Goal: Communication & Community: Share content

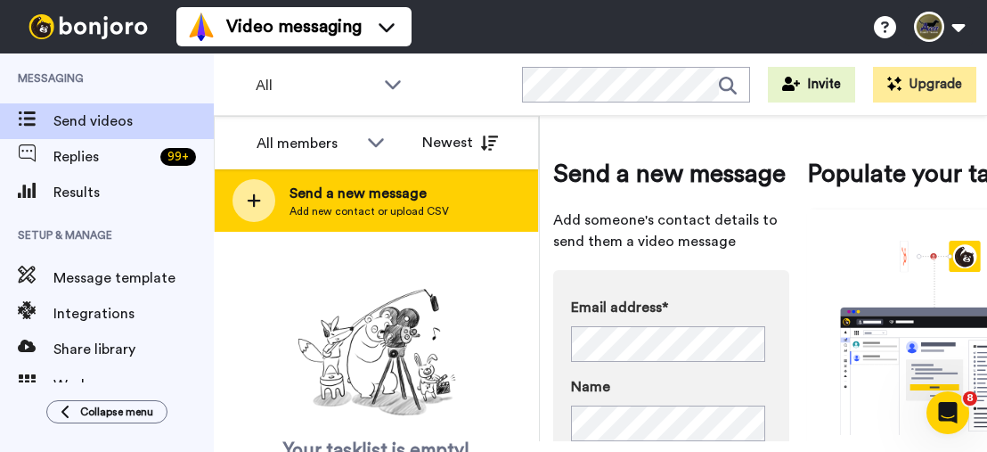
click at [301, 201] on span "Send a new message" at bounding box center [368, 193] width 159 height 21
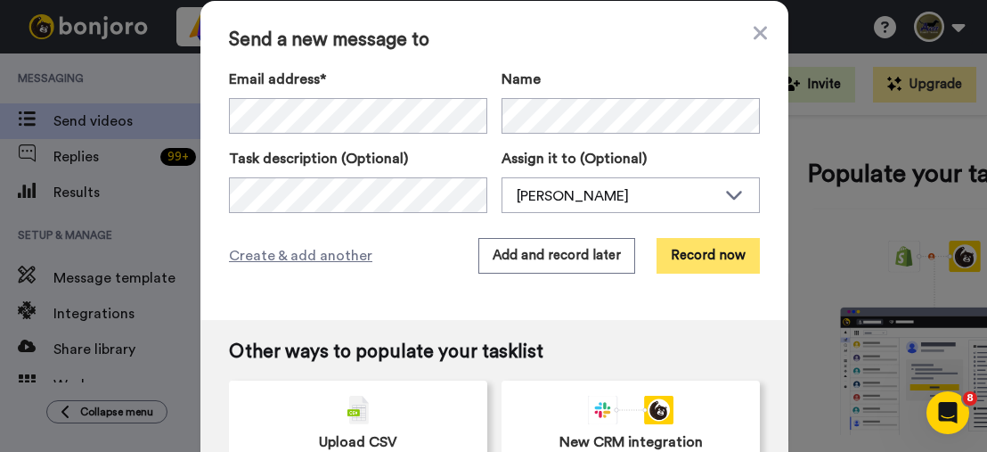
click at [673, 257] on button "Record now" at bounding box center [707, 256] width 103 height 36
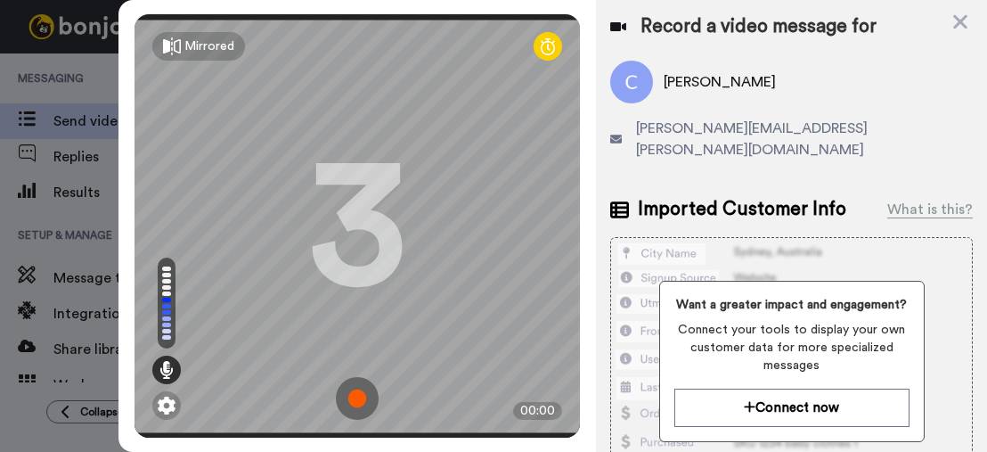
click at [352, 382] on img at bounding box center [357, 398] width 43 height 43
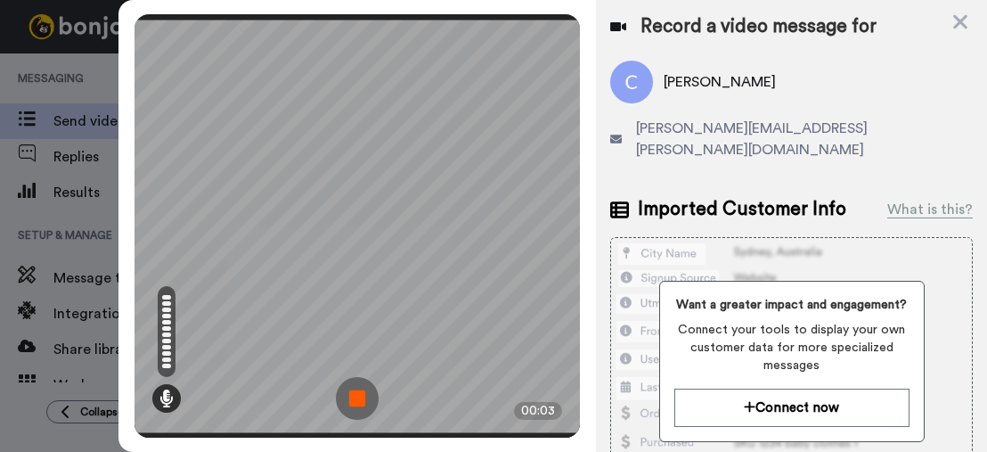
click at [355, 379] on img at bounding box center [357, 398] width 43 height 43
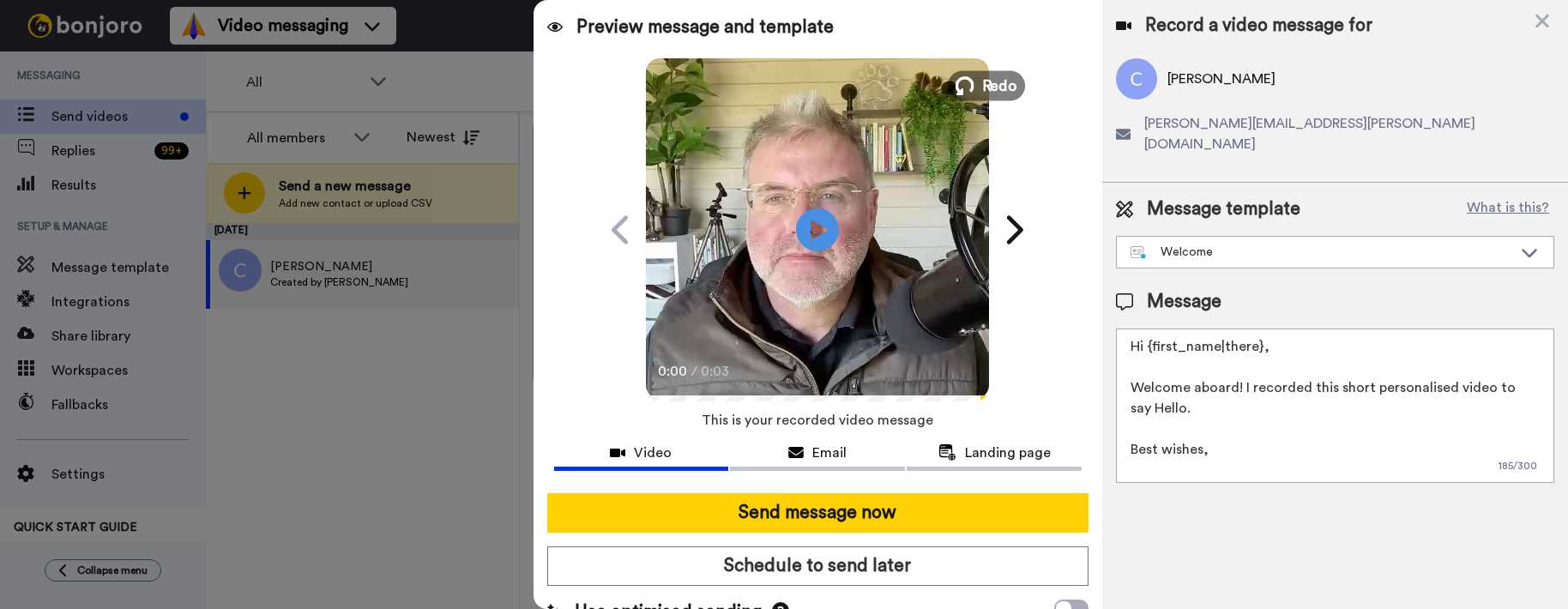
click at [950, 74] on button "Redo" at bounding box center [986, 85] width 77 height 30
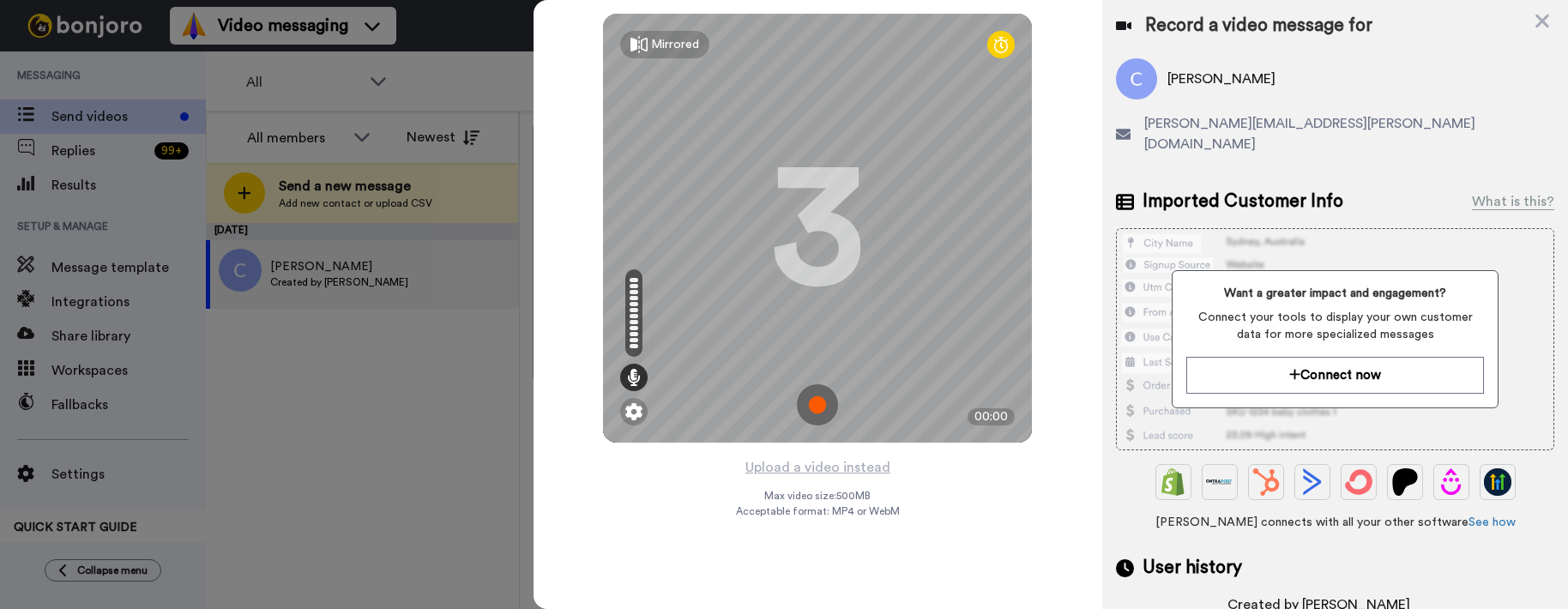
click at [950, 197] on div "Imported Customer Info What is this? Want a greater impact and engagement? Conn…" at bounding box center [1335, 402] width 438 height 427
click at [822, 408] on img at bounding box center [817, 405] width 41 height 41
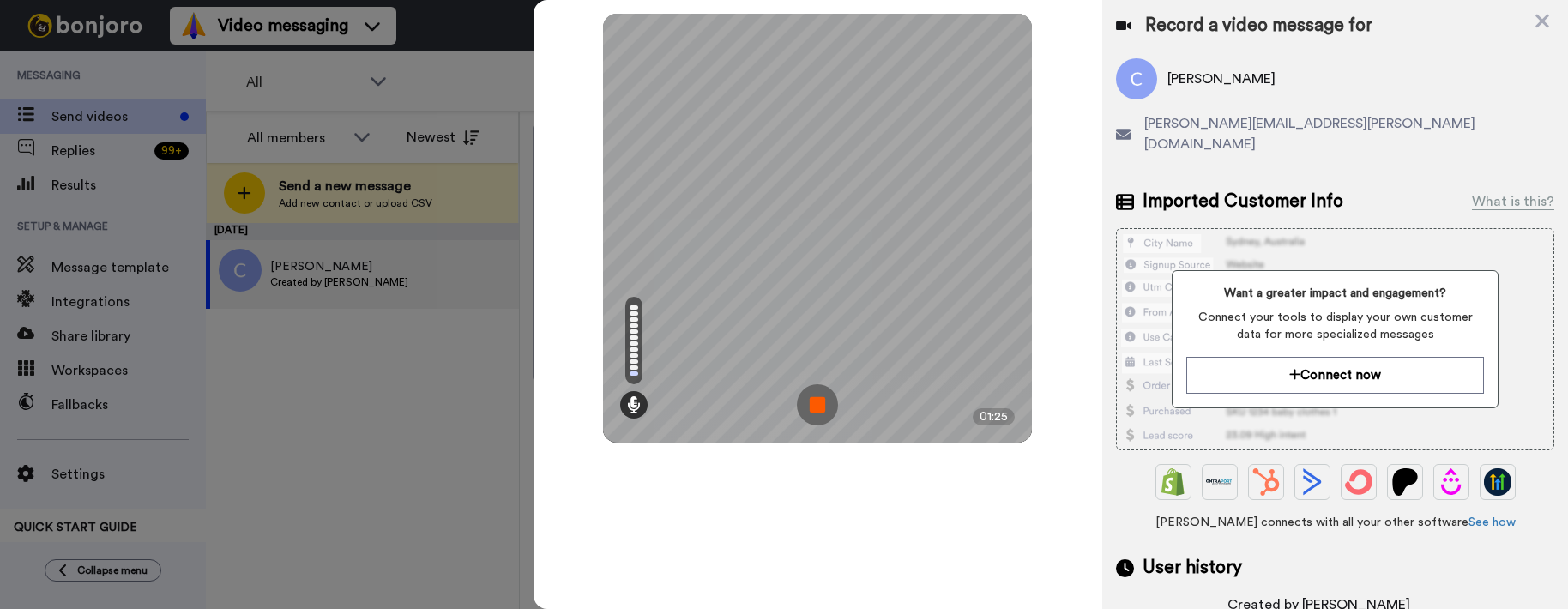
click at [820, 407] on img at bounding box center [817, 405] width 41 height 41
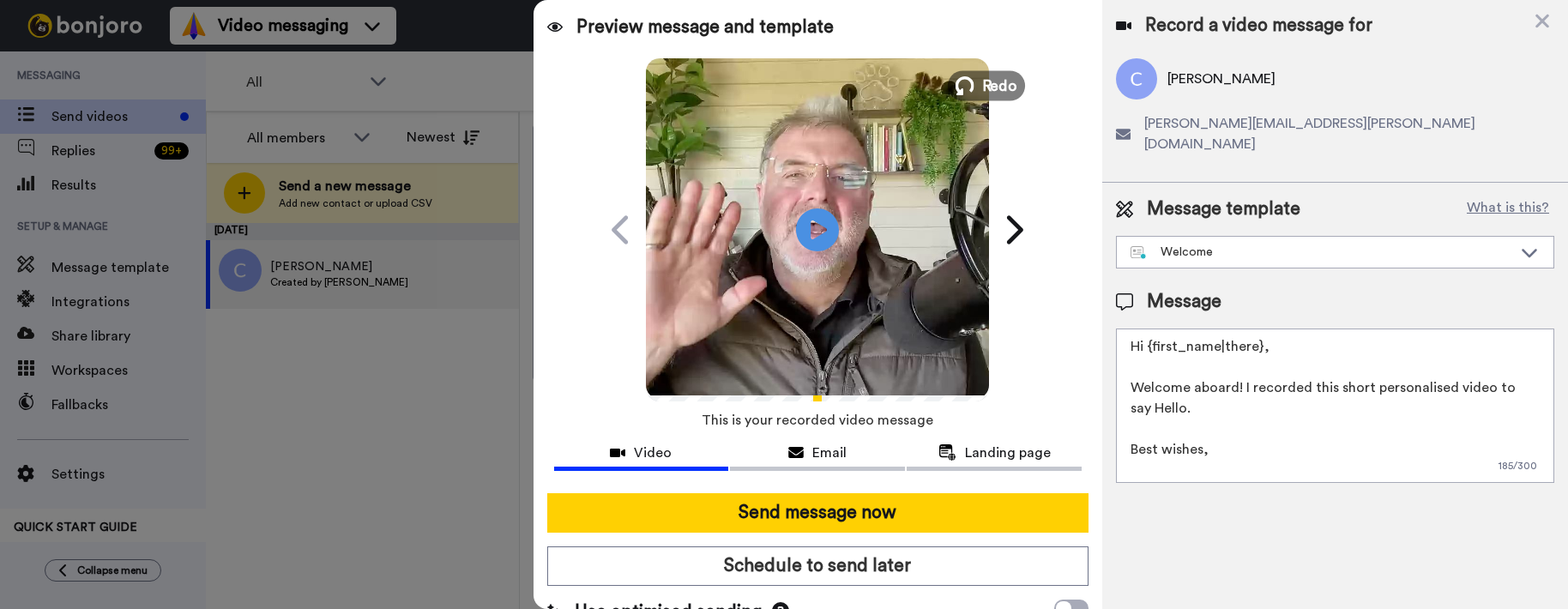
click at [950, 81] on span "Redo" at bounding box center [1000, 85] width 36 height 22
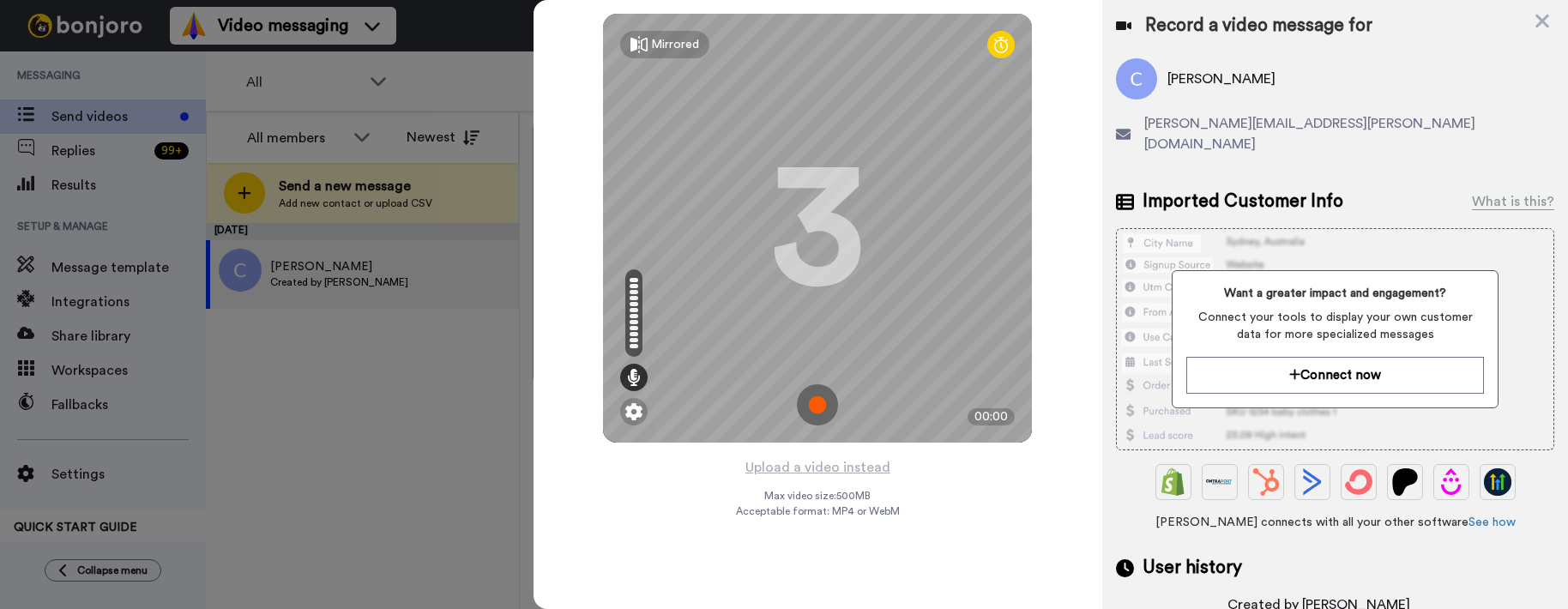
click at [809, 408] on img at bounding box center [817, 405] width 41 height 41
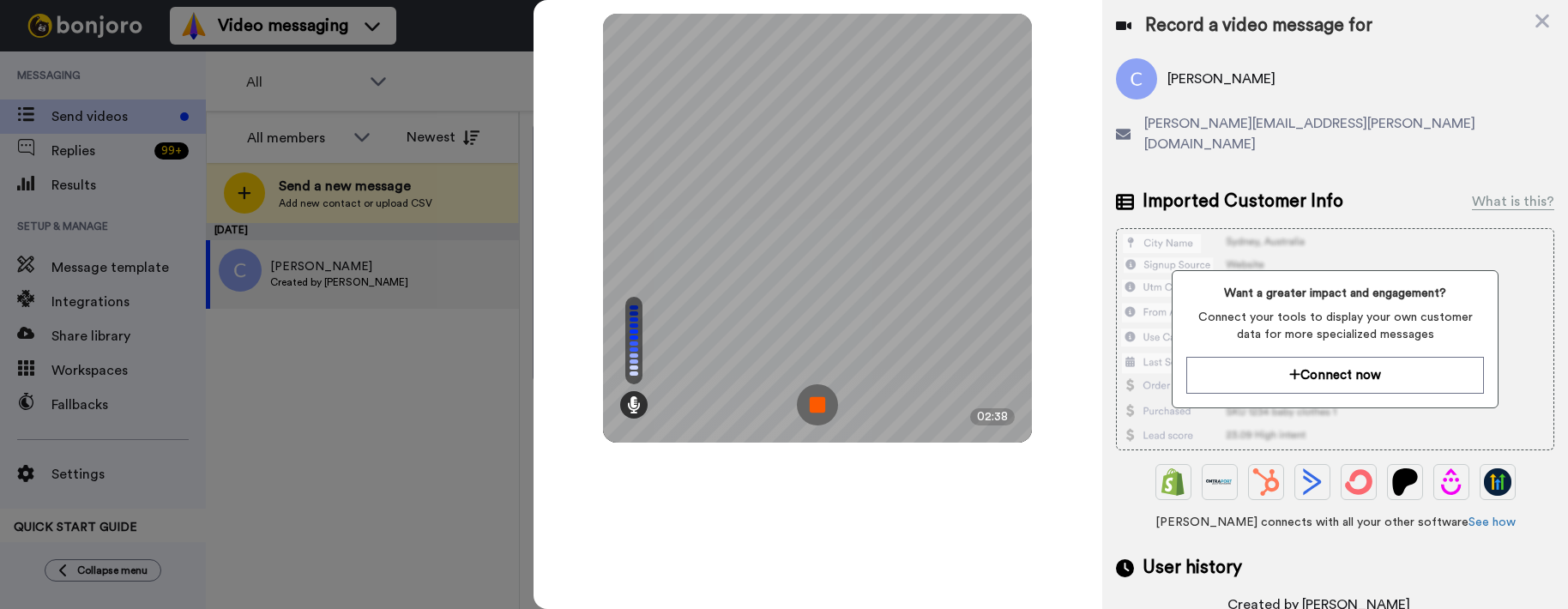
click at [811, 418] on img at bounding box center [817, 405] width 41 height 41
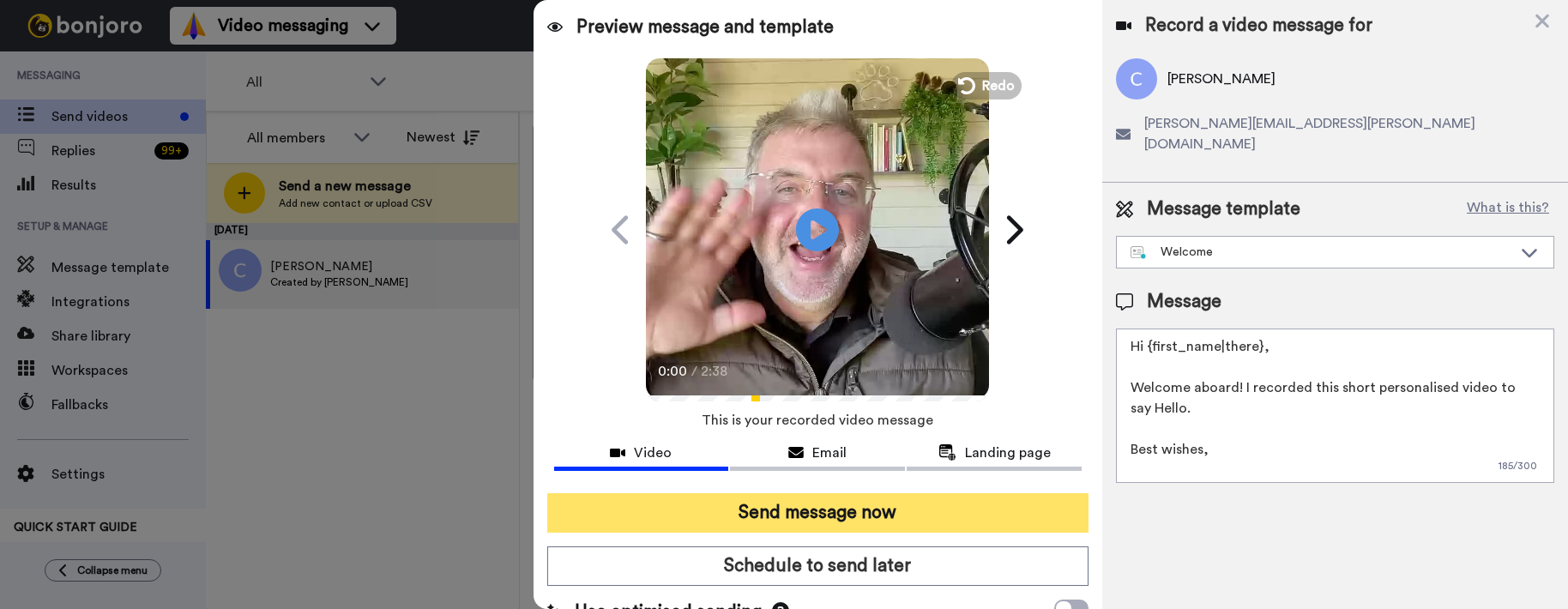
click at [845, 435] on button "Send message now" at bounding box center [818, 513] width 542 height 40
